Goal: Task Accomplishment & Management: Complete application form

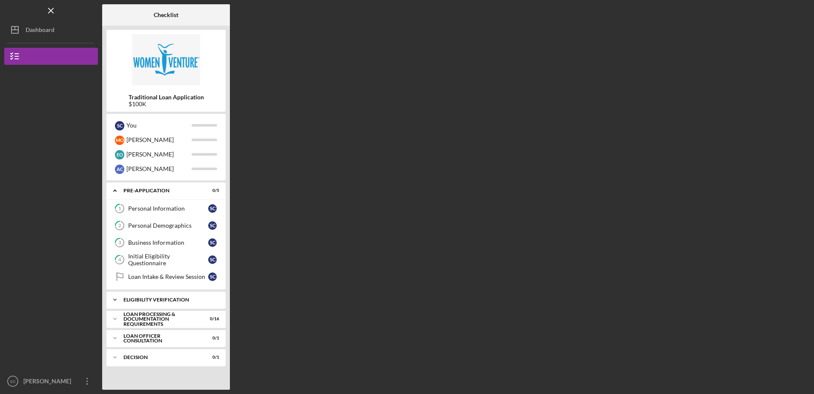
click at [190, 298] on div "Eligibility Verification" at bounding box center [170, 299] width 92 height 5
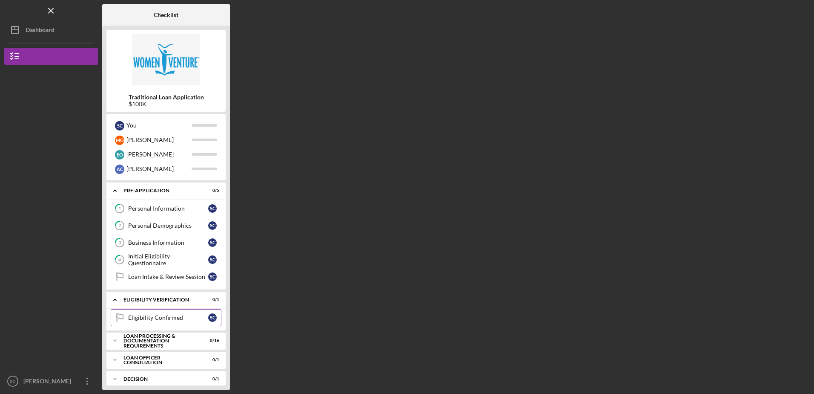
click at [161, 314] on div "Eligibility Confirmed" at bounding box center [168, 317] width 80 height 7
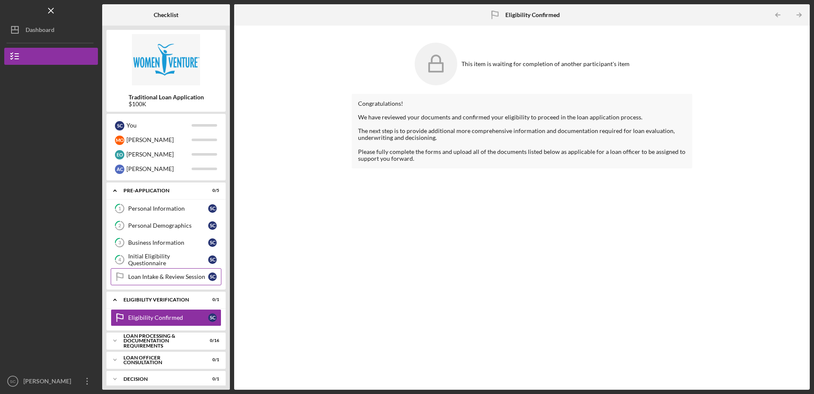
click at [160, 277] on div "Loan Intake & Review Session" at bounding box center [168, 276] width 80 height 7
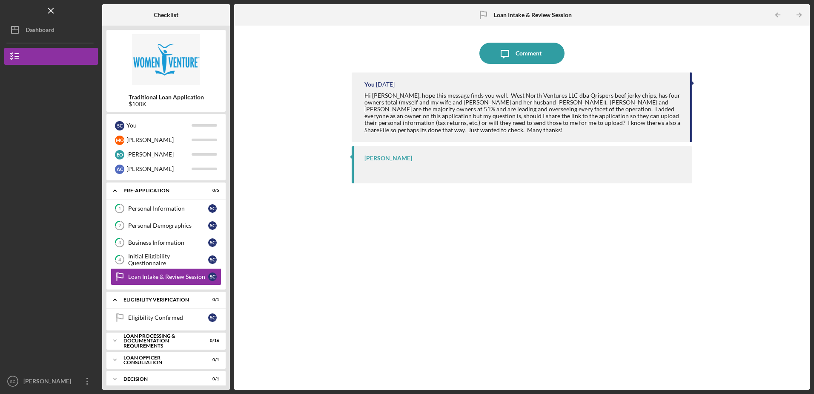
click at [385, 161] on div "[PERSON_NAME]" at bounding box center [389, 158] width 48 height 7
click at [351, 157] on div at bounding box center [351, 157] width 2 height 4
click at [352, 156] on div at bounding box center [351, 157] width 2 height 4
click at [355, 155] on div "[PERSON_NAME]" at bounding box center [522, 164] width 340 height 37
drag, startPoint x: 355, startPoint y: 155, endPoint x: 386, endPoint y: 158, distance: 31.6
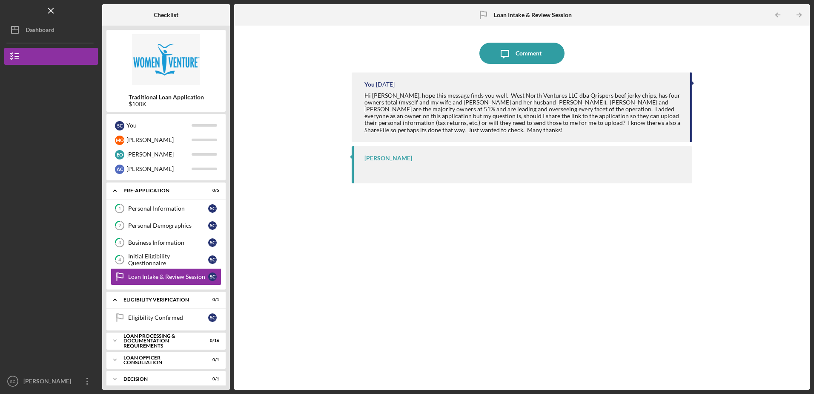
click at [386, 158] on div "[PERSON_NAME]" at bounding box center [389, 158] width 48 height 7
drag, startPoint x: 386, startPoint y: 158, endPoint x: 328, endPoint y: 247, distance: 107.2
click at [328, 247] on div "Icon/Message Comment You [DATE] Hi [PERSON_NAME], hope this message finds you w…" at bounding box center [522, 207] width 567 height 355
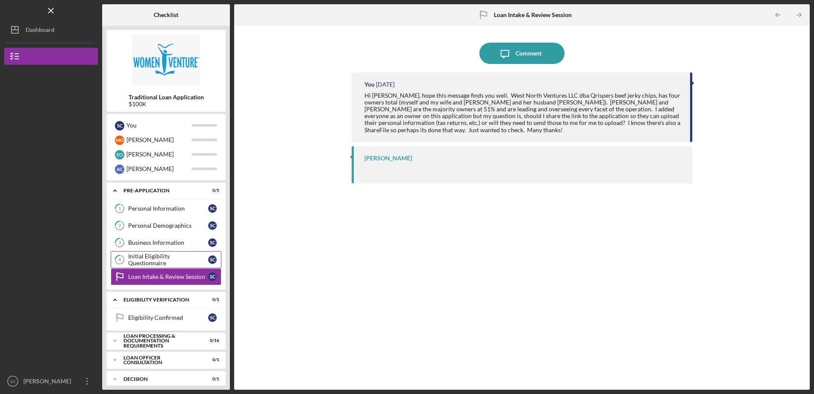
click at [165, 258] on div "Initial Eligibility Questionnaire" at bounding box center [168, 260] width 80 height 14
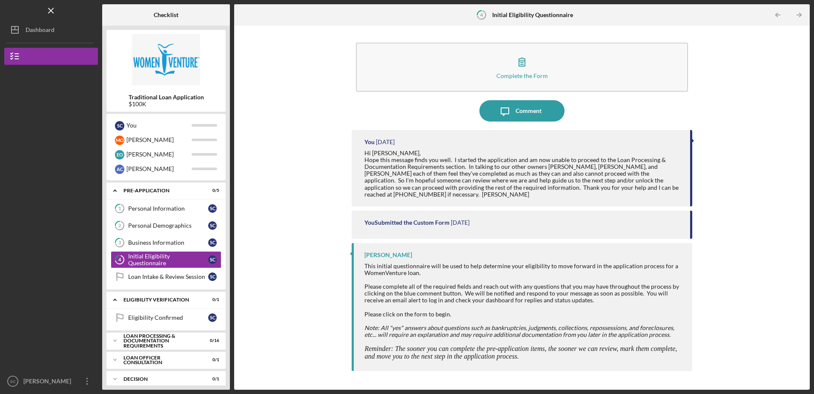
click at [451, 283] on div "Please complete all of the required fields and reach out with any questions tha…" at bounding box center [524, 293] width 319 height 20
click at [447, 283] on div "Please complete all of the required fields and reach out with any questions tha…" at bounding box center [524, 293] width 319 height 20
click at [162, 240] on div "Business Information" at bounding box center [168, 242] width 80 height 7
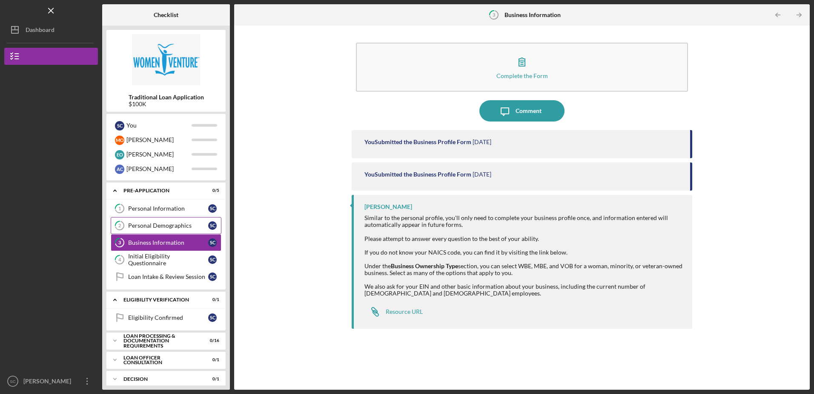
click at [155, 224] on div "Personal Demographics" at bounding box center [168, 225] width 80 height 7
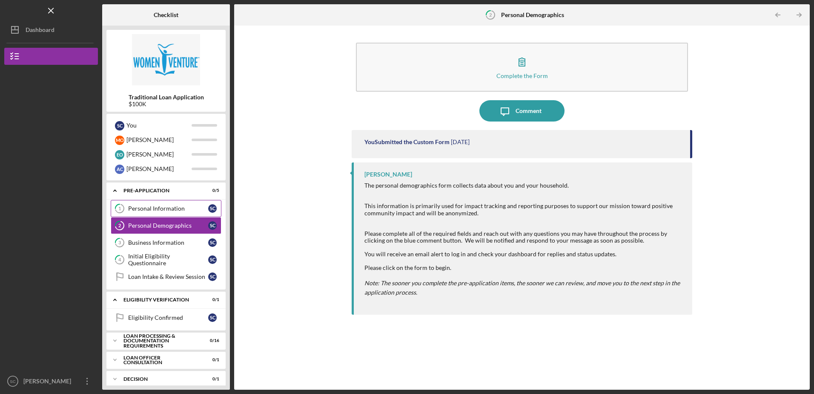
click at [160, 207] on div "Personal Information" at bounding box center [168, 208] width 80 height 7
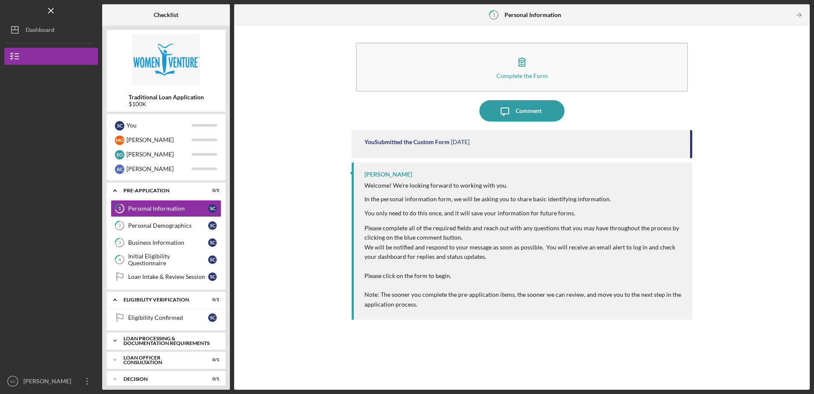
click at [149, 339] on div "Loan Processing & Documentation Requirements" at bounding box center [170, 341] width 92 height 10
click at [162, 356] on div "Personal and Household Expenses" at bounding box center [168, 358] width 80 height 14
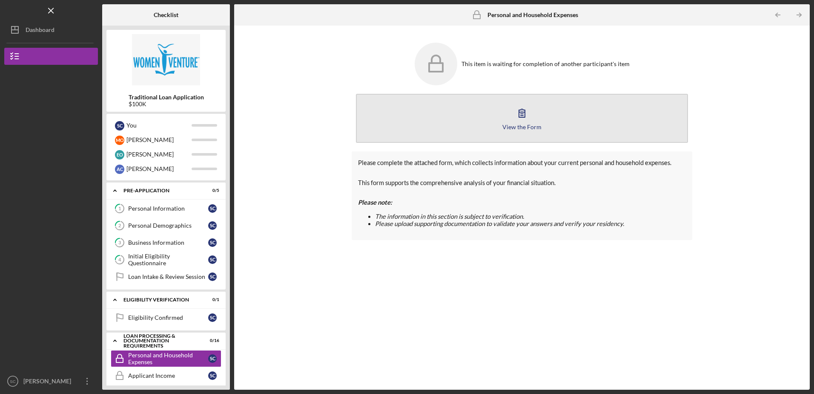
click at [523, 120] on icon "button" at bounding box center [522, 112] width 21 height 21
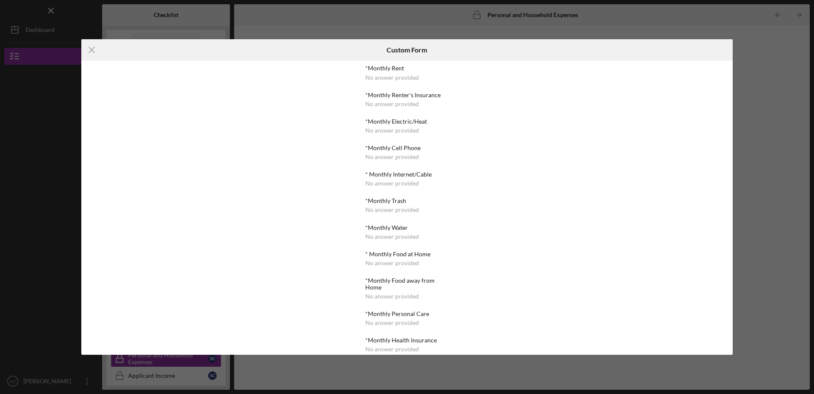
click at [388, 97] on div "*Monthly Renter's Insurance" at bounding box center [406, 95] width 83 height 7
click at [407, 143] on div "*Monthly Rent No answer provided *Monthly Renter's Insurance No answer provided…" at bounding box center [406, 338] width 83 height 546
click at [94, 55] on icon "Icon/Menu Close" at bounding box center [91, 49] width 21 height 21
